Goal: Information Seeking & Learning: Learn about a topic

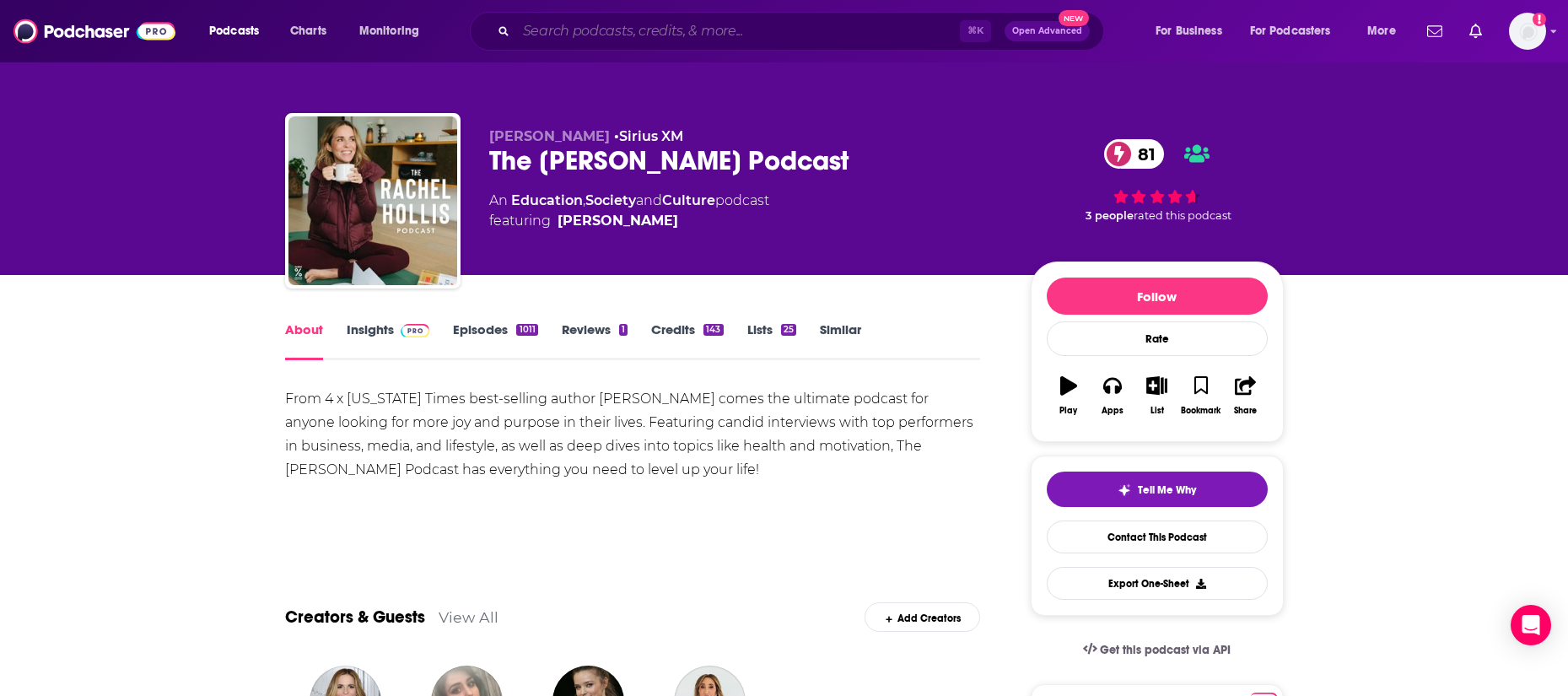
click at [799, 44] on input "Search podcasts, credits, & more..." at bounding box center [738, 31] width 444 height 27
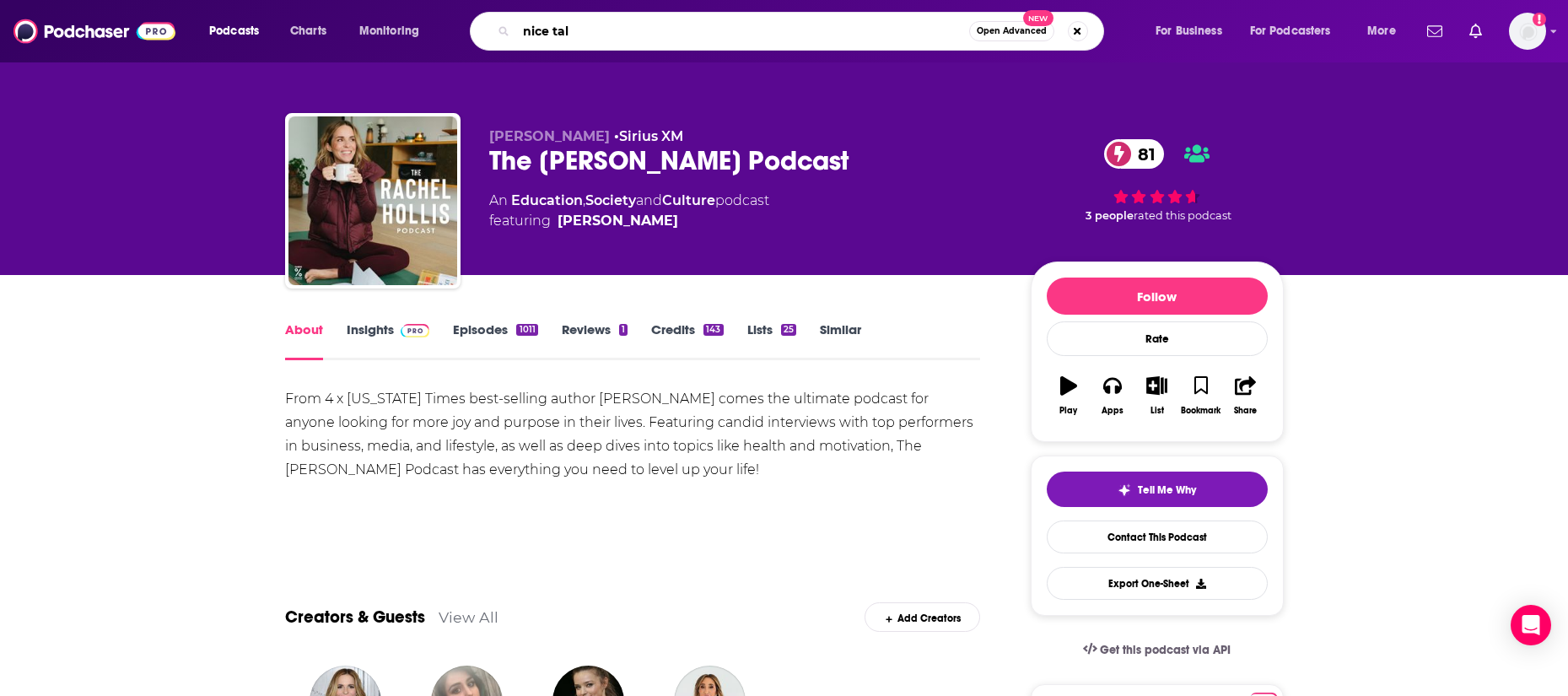
type input "nice talk"
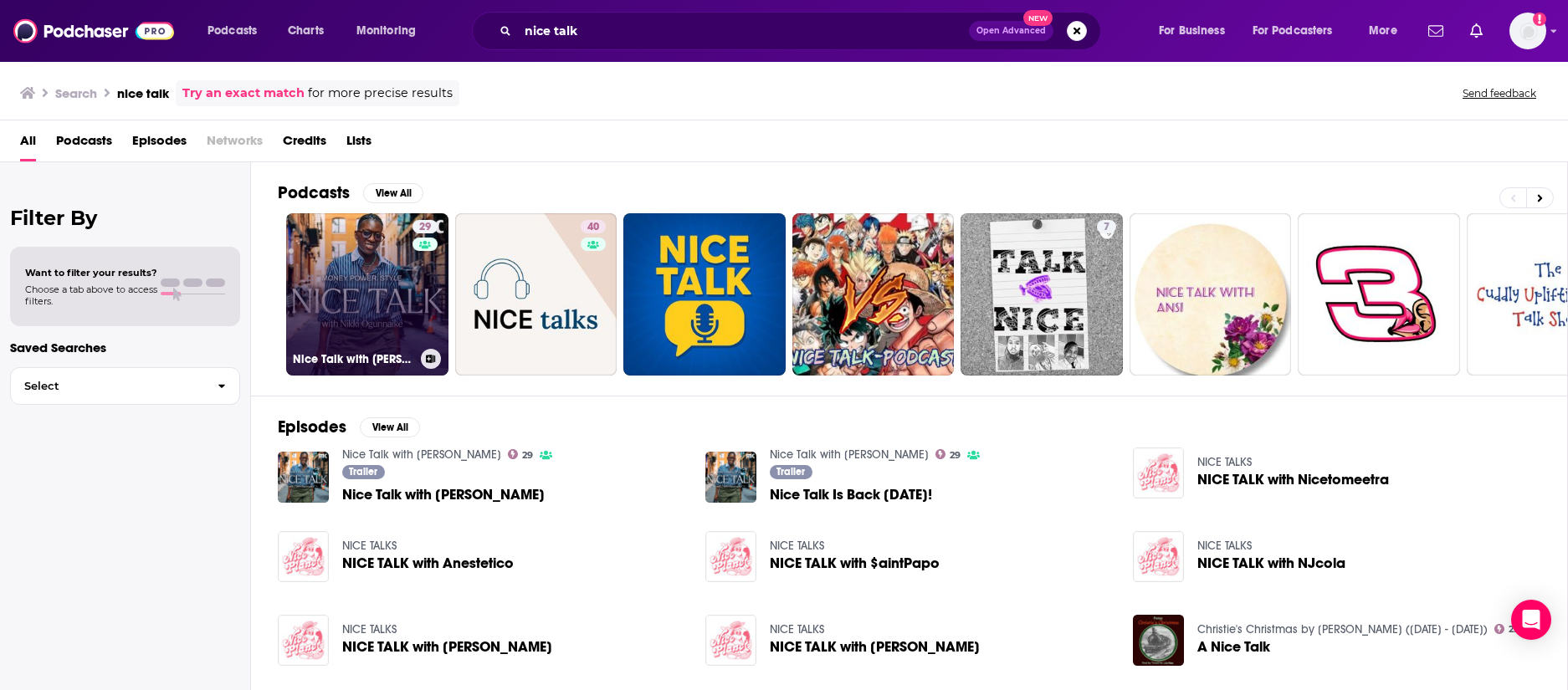
click at [405, 326] on link "29 Nice Talk with [PERSON_NAME]" at bounding box center [367, 295] width 162 height 162
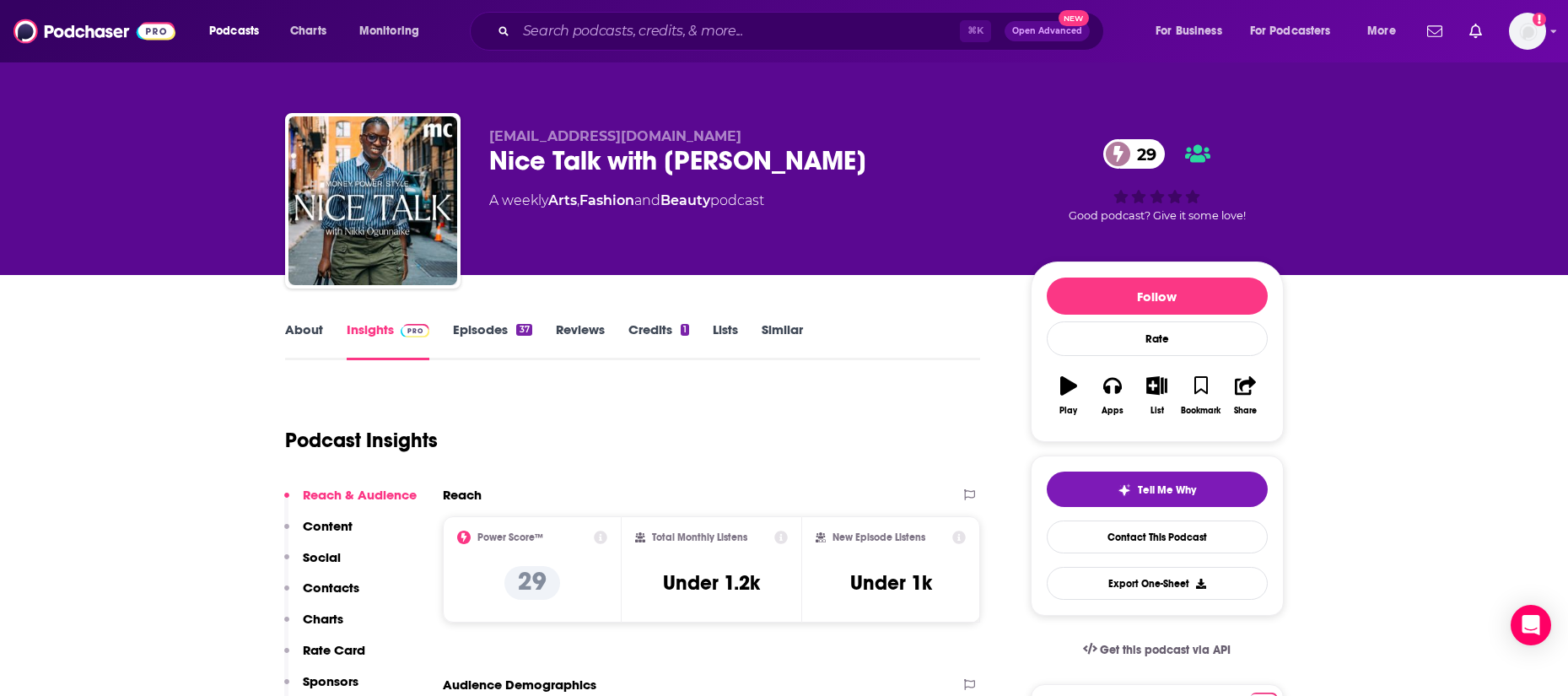
click at [303, 319] on div "About Insights Episodes 37 Reviews Credits 1 Lists Similar" at bounding box center [633, 339] width 696 height 41
click at [303, 324] on link "About" at bounding box center [303, 341] width 38 height 39
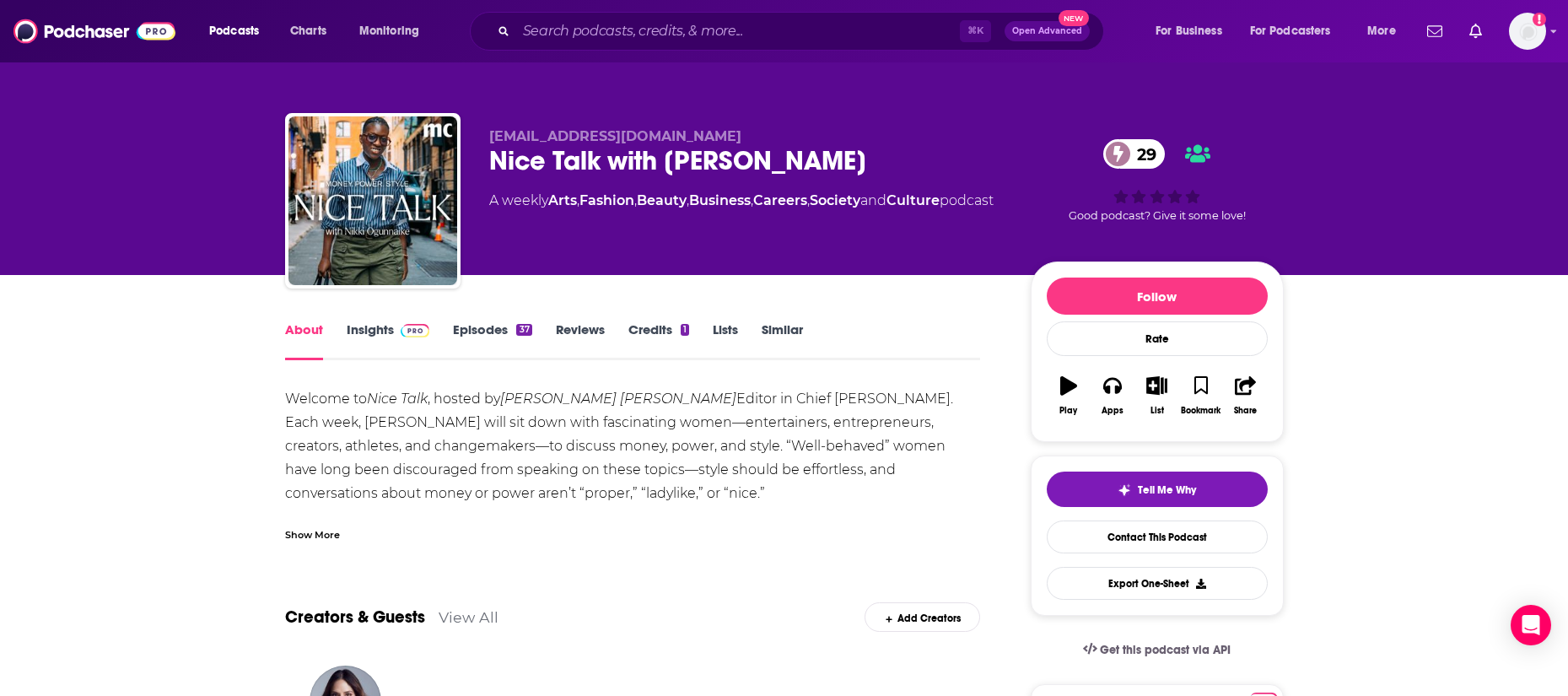
click at [298, 534] on div "Show More" at bounding box center [312, 533] width 55 height 16
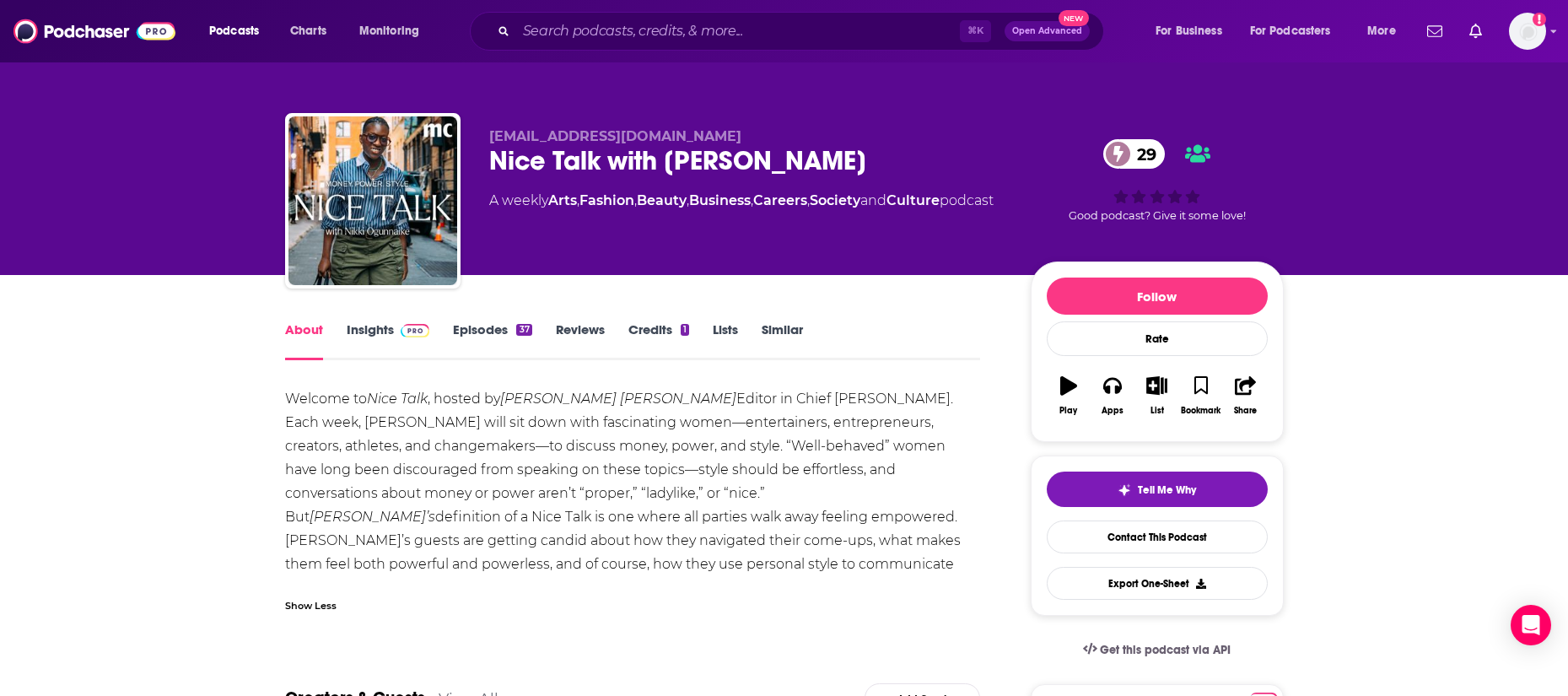
scroll to position [7, 0]
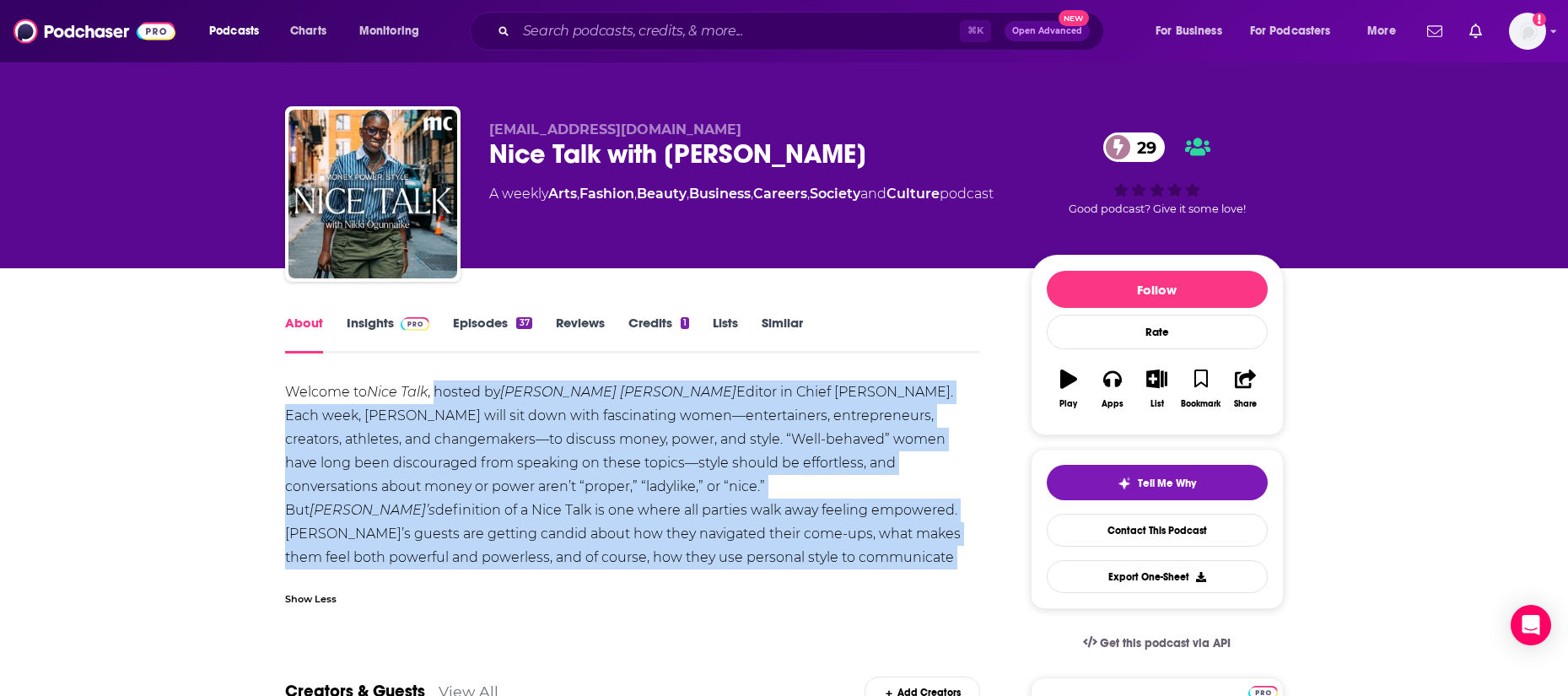
drag, startPoint x: 403, startPoint y: 553, endPoint x: 437, endPoint y: 394, distance: 162.6
click at [437, 394] on div "Welcome to Nice Talk , hosted by [PERSON_NAME] [PERSON_NAME] Editor in Chief [P…" at bounding box center [633, 486] width 696 height 213
copy div "hosted by [PERSON_NAME] [PERSON_NAME] Editor in Chief [PERSON_NAME]. Each week,…"
click at [379, 320] on link "Insights" at bounding box center [389, 335] width 84 height 39
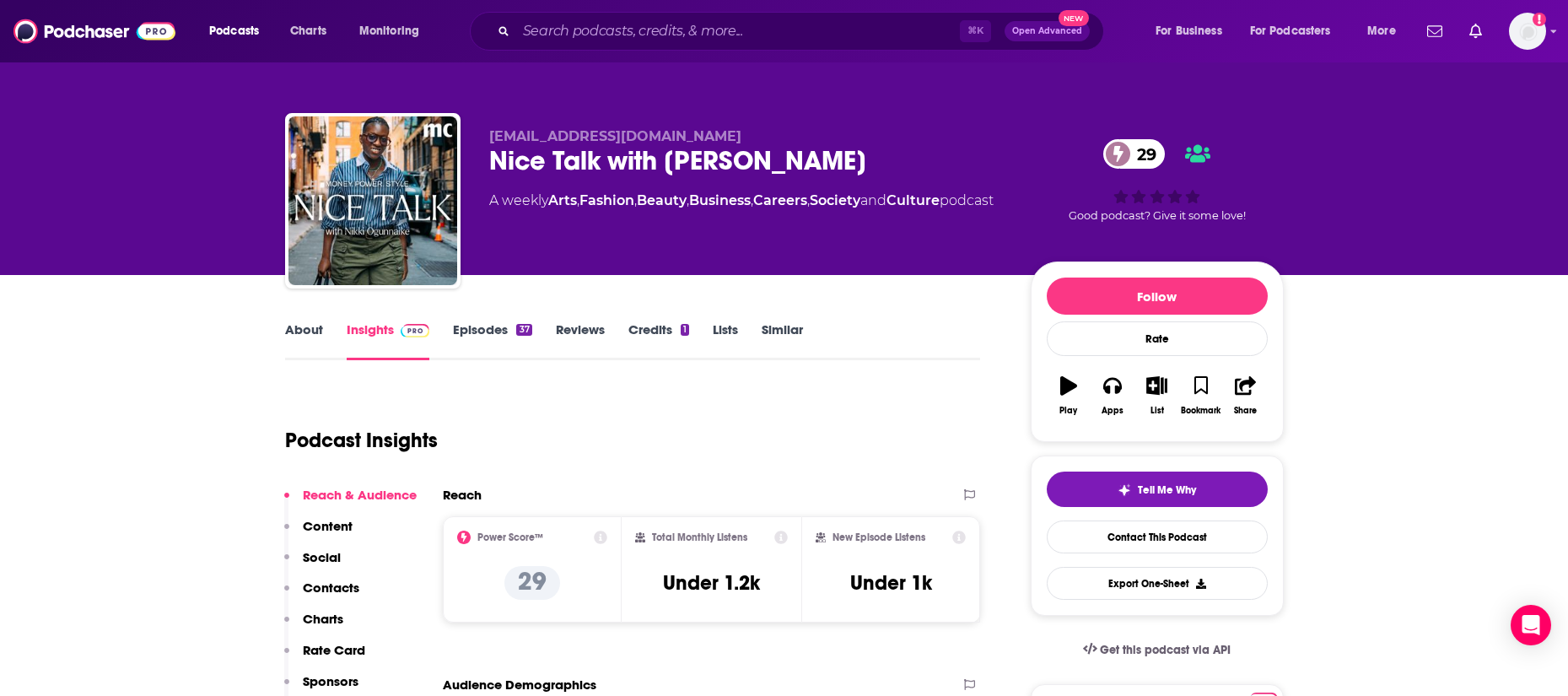
click at [307, 343] on link "About" at bounding box center [303, 341] width 38 height 39
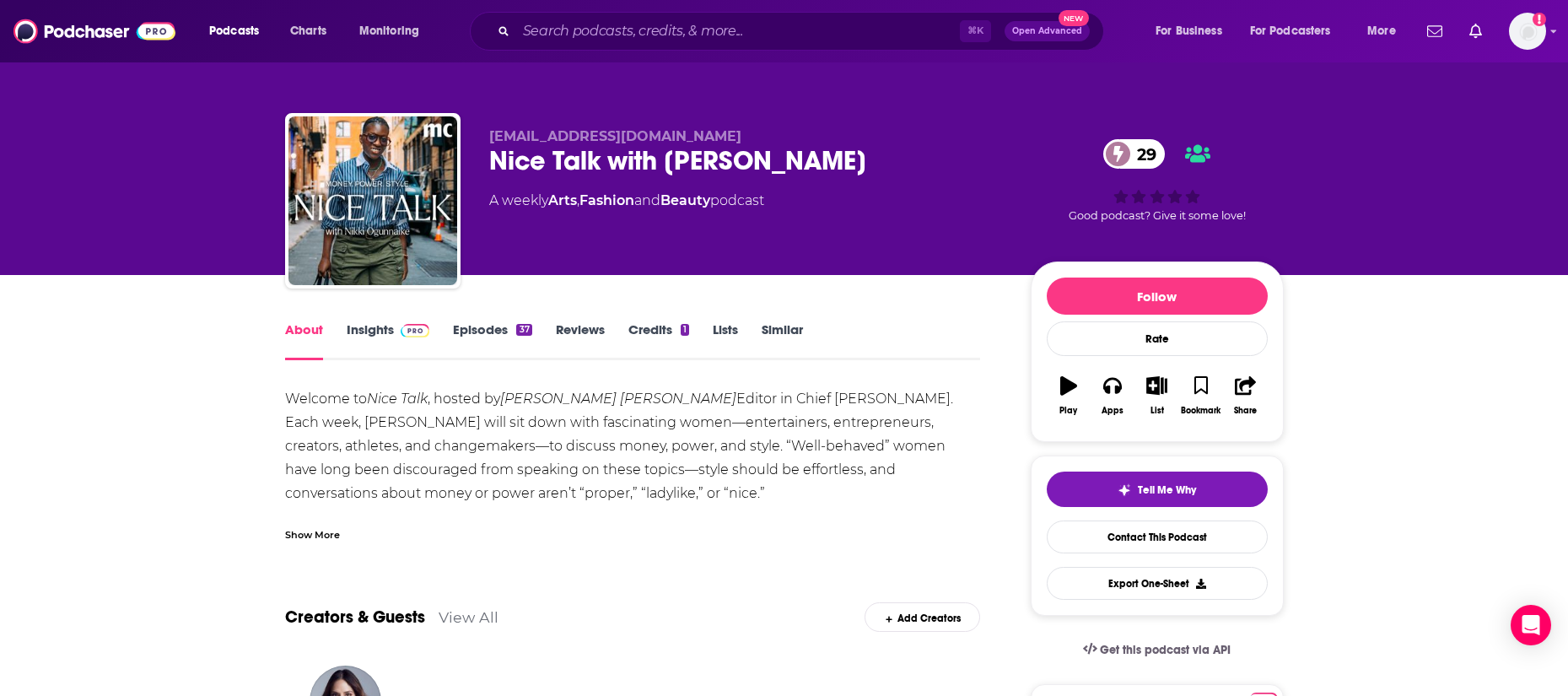
click at [790, 328] on link "Similar" at bounding box center [782, 341] width 41 height 39
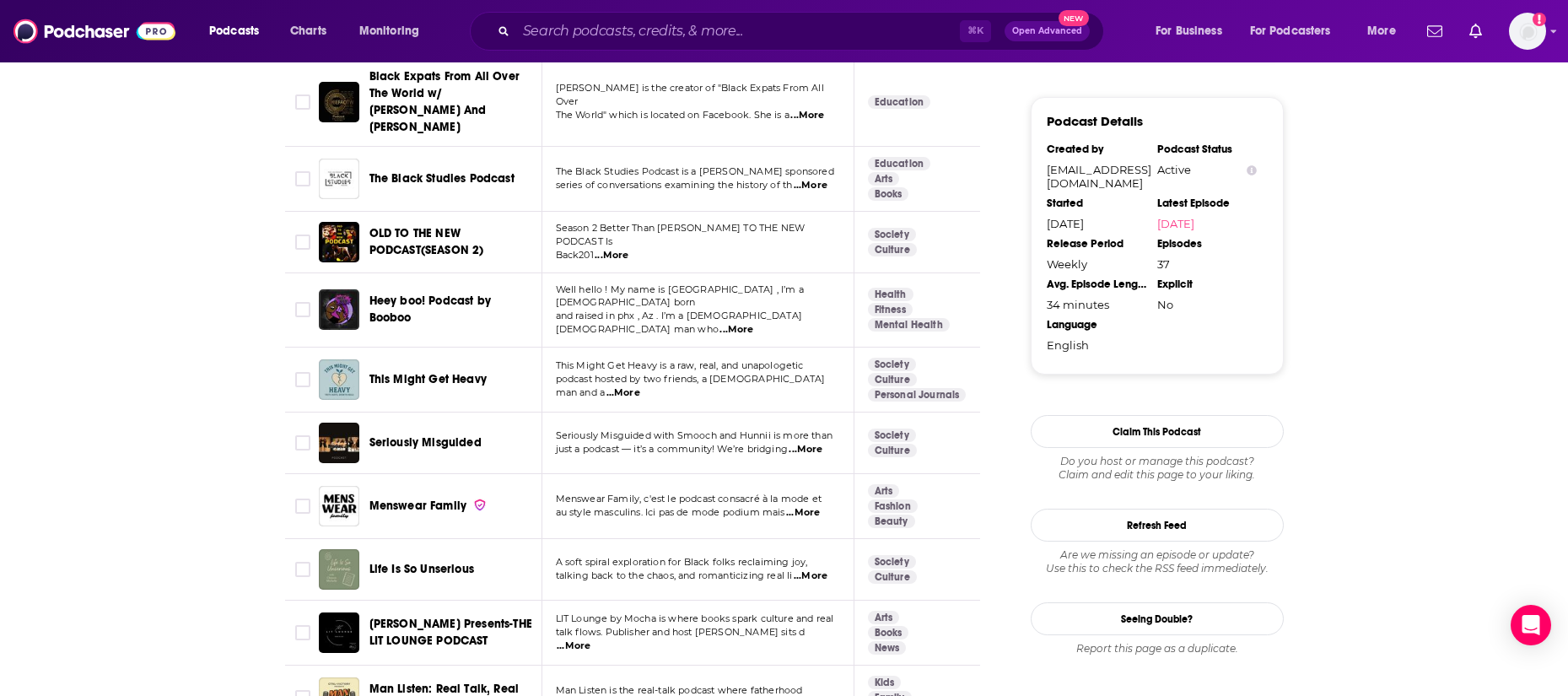
scroll to position [1395, 0]
